Goal: Information Seeking & Learning: Learn about a topic

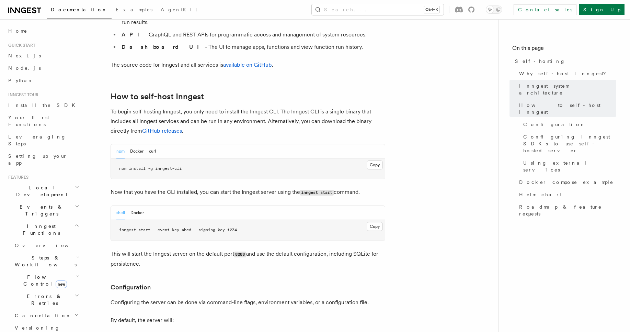
scroll to position [630, 0]
click at [135, 143] on button "Docker" at bounding box center [136, 150] width 13 height 14
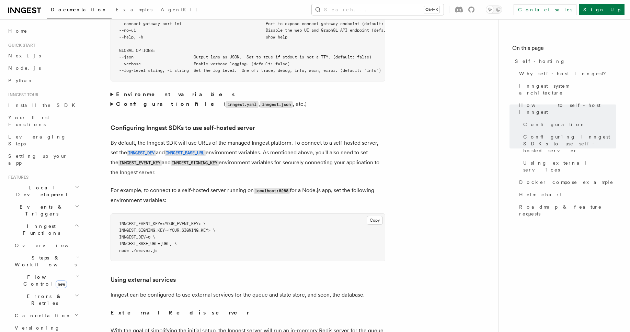
scroll to position [1396, 0]
click at [112, 90] on summary "Environment variables" at bounding box center [248, 95] width 275 height 10
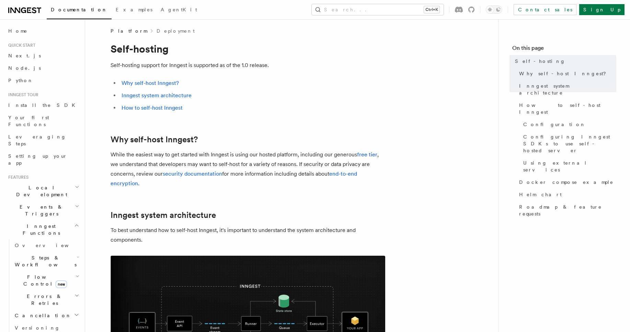
scroll to position [0, 0]
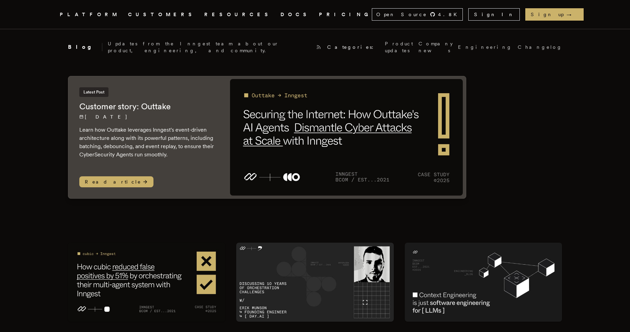
click at [281, 13] on link "DOCS" at bounding box center [296, 14] width 30 height 9
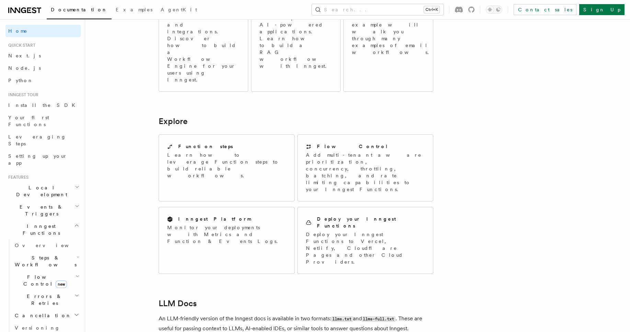
scroll to position [545, 0]
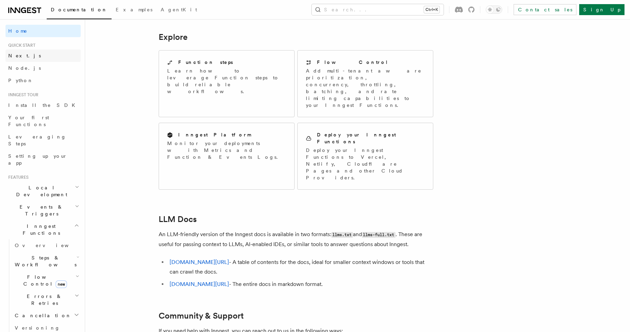
click at [52, 56] on link "Next.js" at bounding box center [42, 55] width 75 height 12
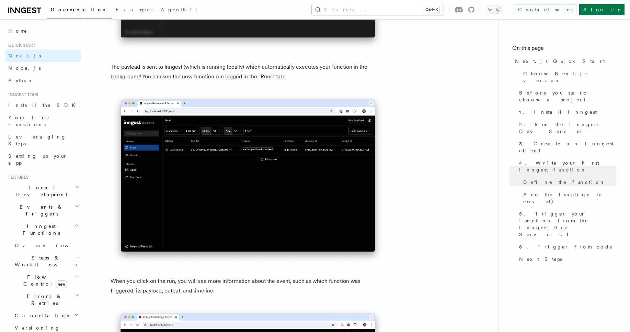
scroll to position [2300, 0]
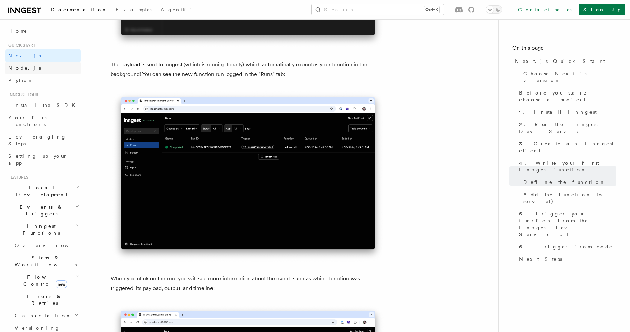
click at [28, 71] on link "Node.js" at bounding box center [42, 68] width 75 height 12
